Goal: Information Seeking & Learning: Understand process/instructions

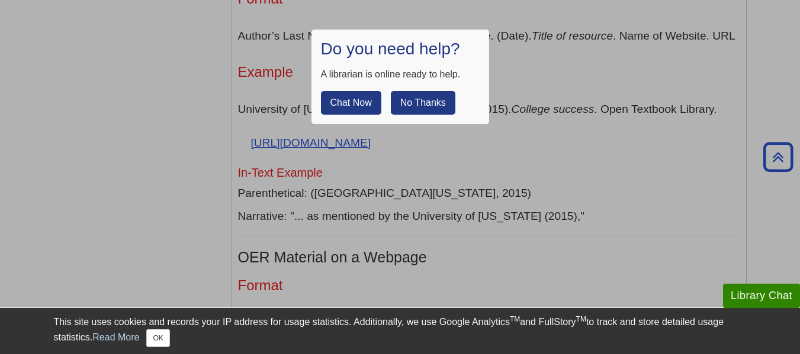
scroll to position [2601, 0]
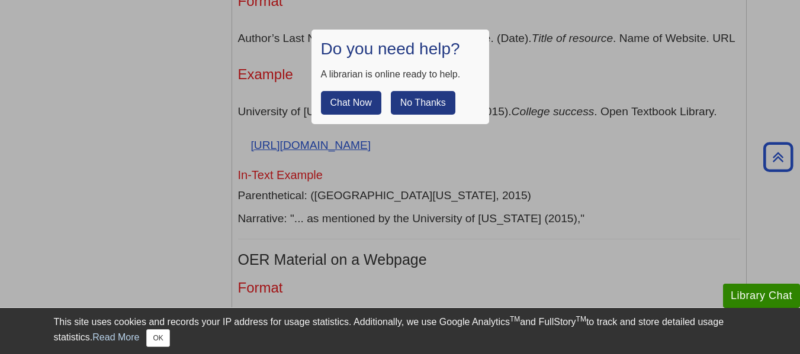
click at [406, 105] on button "No Thanks" at bounding box center [423, 103] width 65 height 24
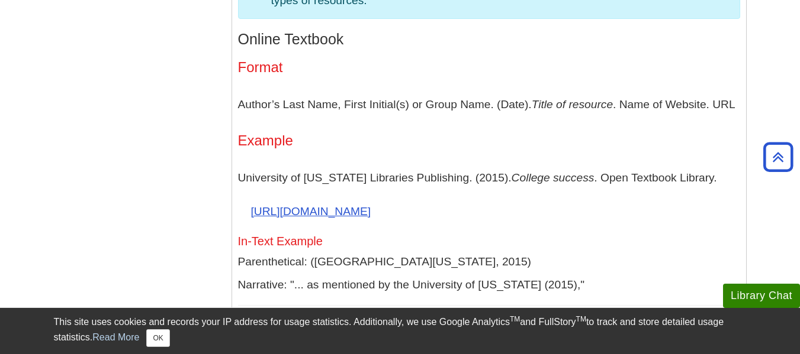
scroll to position [2534, 0]
click at [156, 341] on button "OK" at bounding box center [157, 339] width 23 height 18
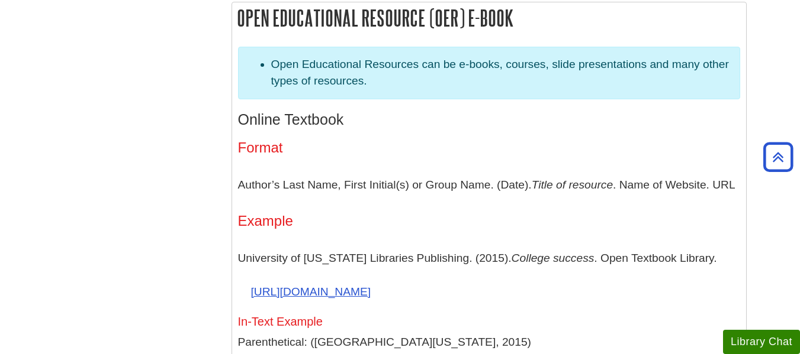
scroll to position [2458, 0]
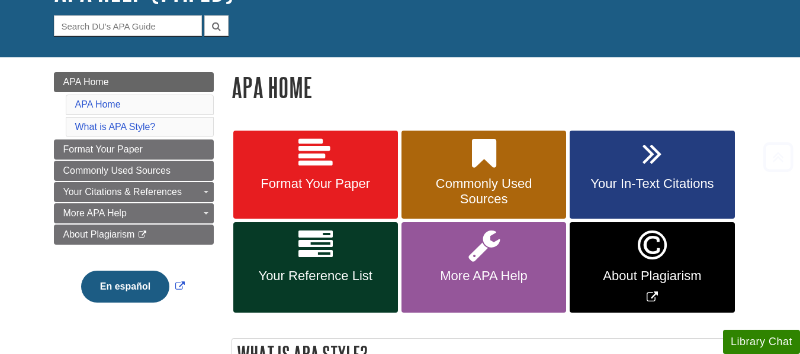
scroll to position [213, 0]
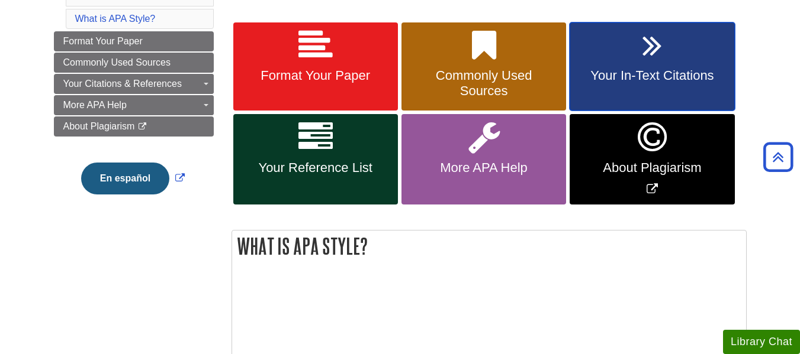
click at [668, 78] on span "Your In-Text Citations" at bounding box center [651, 75] width 147 height 15
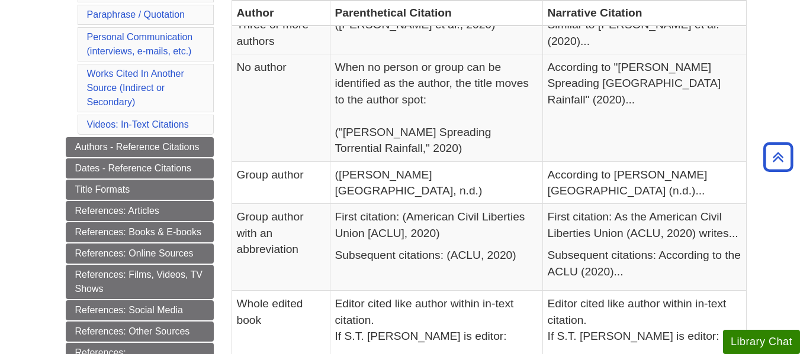
scroll to position [407, 0]
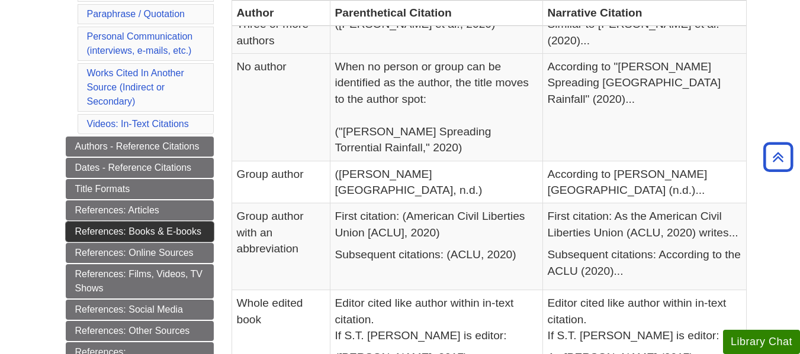
click at [150, 235] on link "References: Books & E-books" at bounding box center [140, 232] width 148 height 20
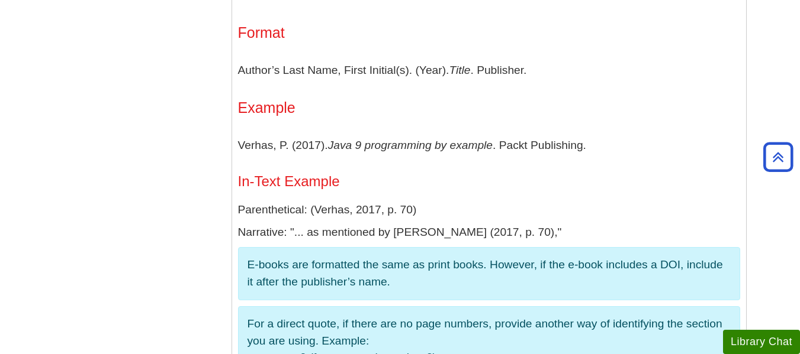
scroll to position [1974, 0]
